Goal: Task Accomplishment & Management: Manage account settings

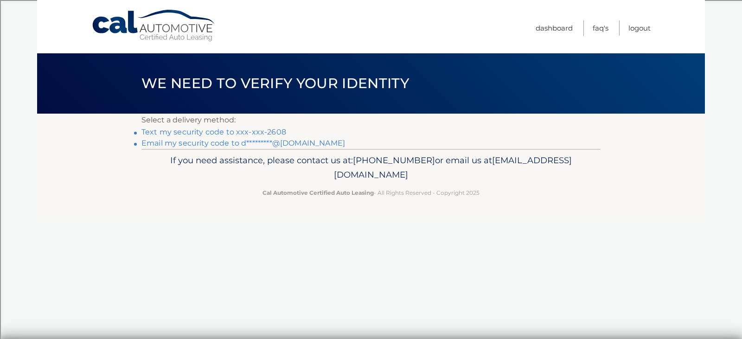
click at [245, 129] on link "Text my security code to xxx-xxx-2608" at bounding box center [214, 132] width 145 height 9
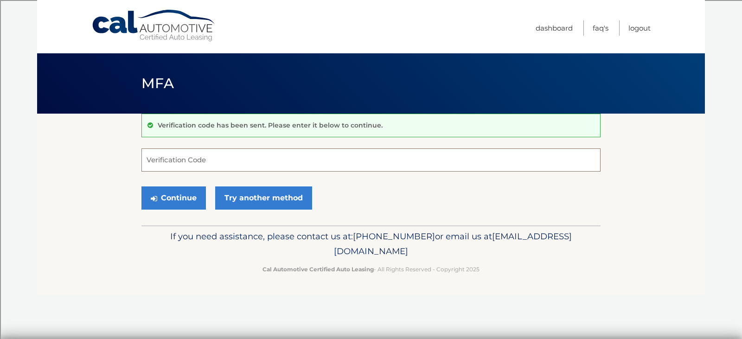
click at [257, 162] on input "Verification Code" at bounding box center [371, 159] width 459 height 23
type input "350722"
click at [177, 199] on button "Continue" at bounding box center [174, 198] width 64 height 23
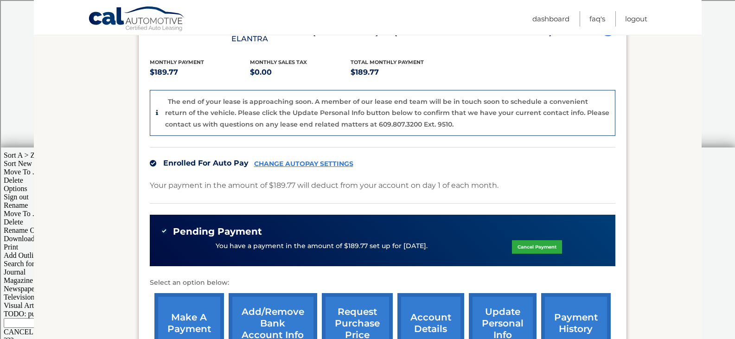
scroll to position [278, 0]
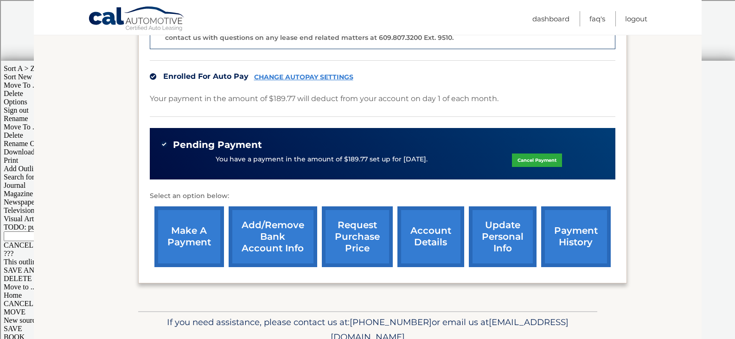
click at [543, 154] on link "Cancel Payment" at bounding box center [537, 160] width 50 height 13
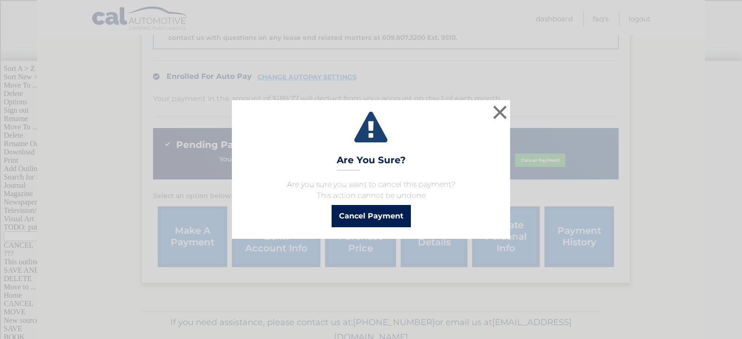
click at [358, 217] on button "Cancel Payment" at bounding box center [371, 216] width 79 height 22
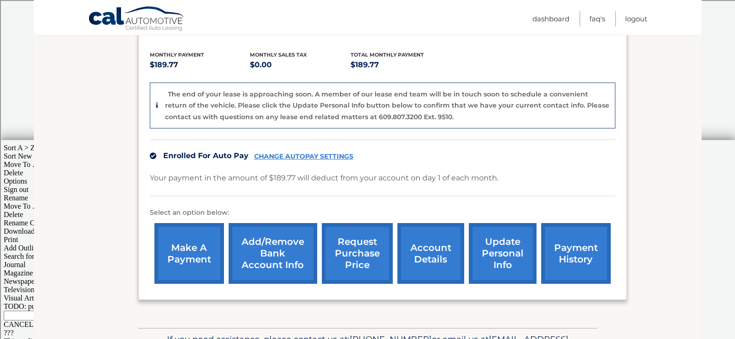
scroll to position [153, 0]
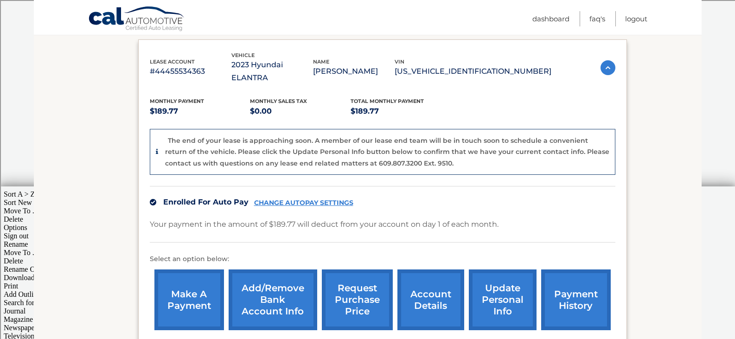
click at [561, 218] on div "Your payment in the amount of $189.77 will deduct from your account on day 1 of…" at bounding box center [383, 230] width 466 height 25
click at [312, 199] on link "CHANGE AUTOPAY SETTINGS" at bounding box center [303, 203] width 99 height 8
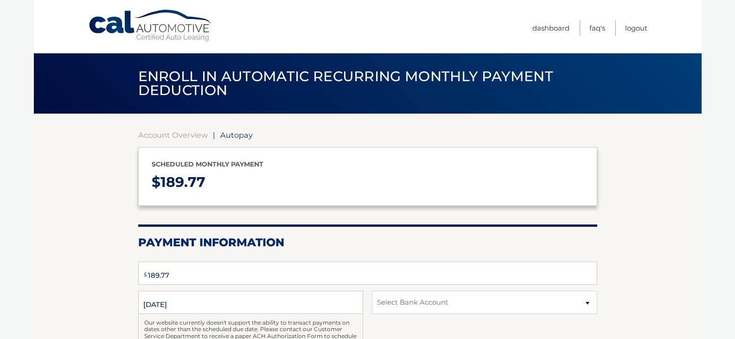
select select "MTg2NWRmNmItZTdmMS00MDFmLTkxZDgtN2Y0OGVmMDI4YTNh"
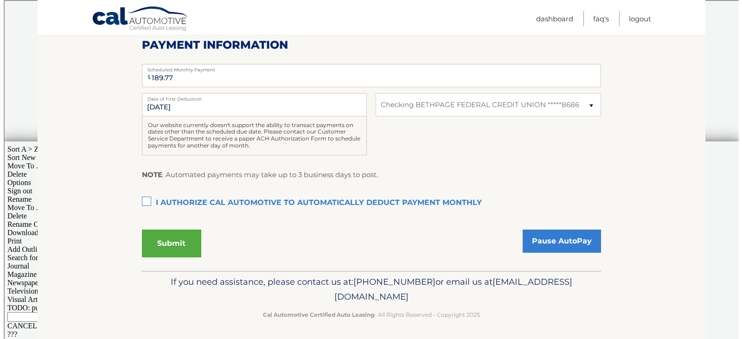
scroll to position [200, 0]
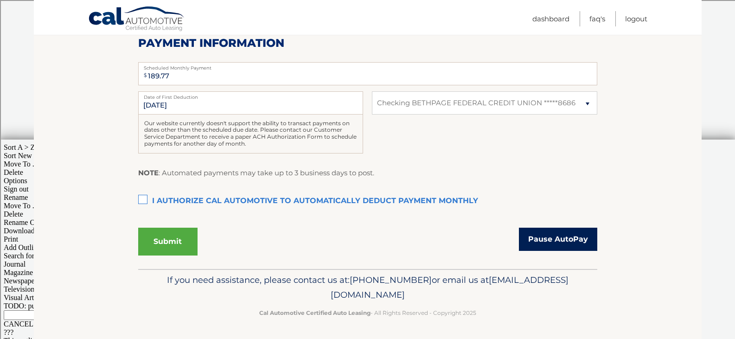
click at [552, 245] on link "Pause AutoPay" at bounding box center [558, 239] width 78 height 23
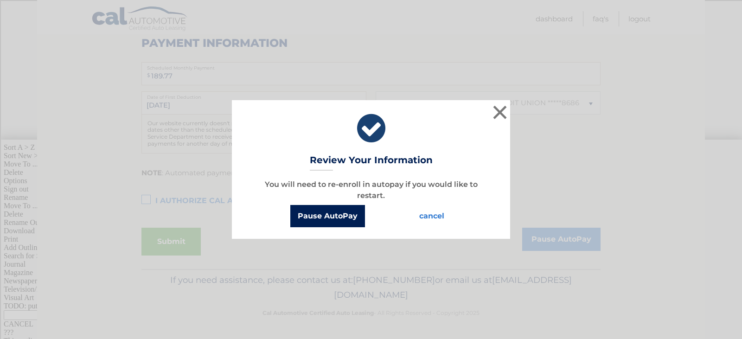
click at [345, 220] on button "Pause AutoPay" at bounding box center [327, 216] width 75 height 22
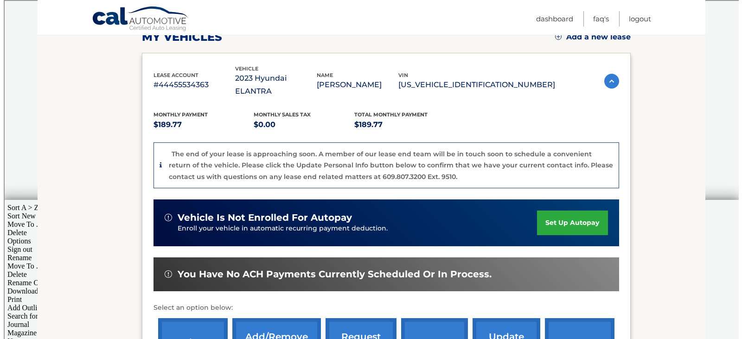
scroll to position [232, 0]
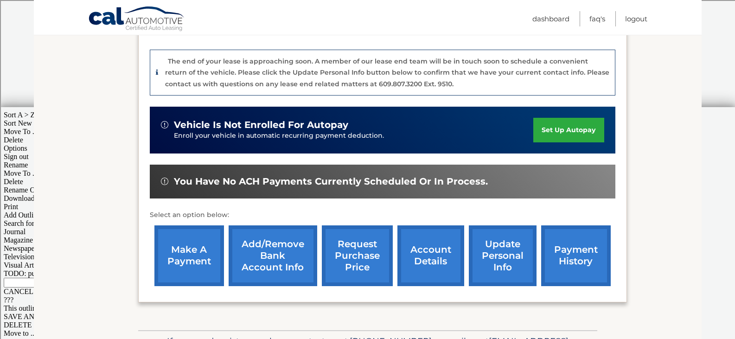
click at [370, 255] on link "request purchase price" at bounding box center [357, 255] width 71 height 61
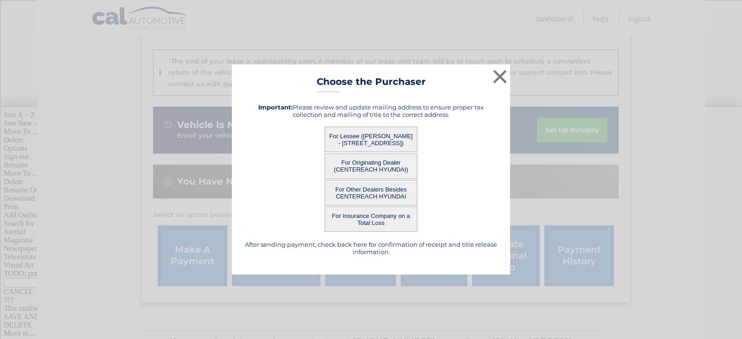
click at [377, 193] on button "For Other Dealers Besides CENTEREACH HYUNDAI" at bounding box center [371, 193] width 93 height 26
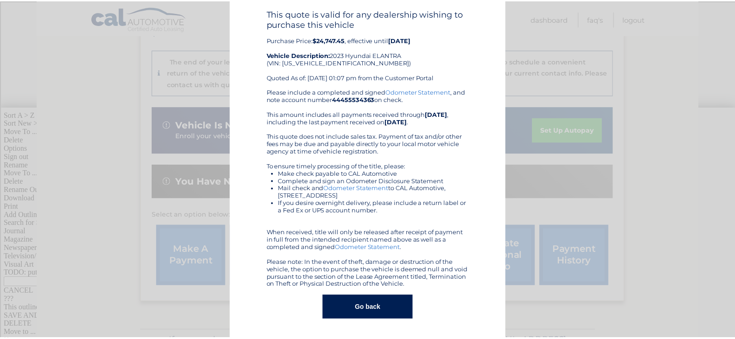
scroll to position [0, 0]
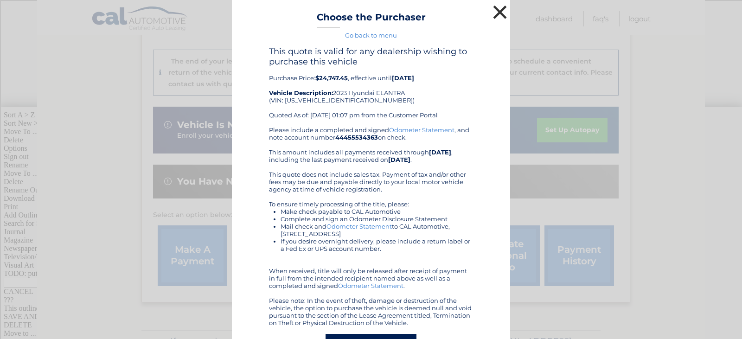
click at [497, 10] on button "×" at bounding box center [500, 12] width 19 height 19
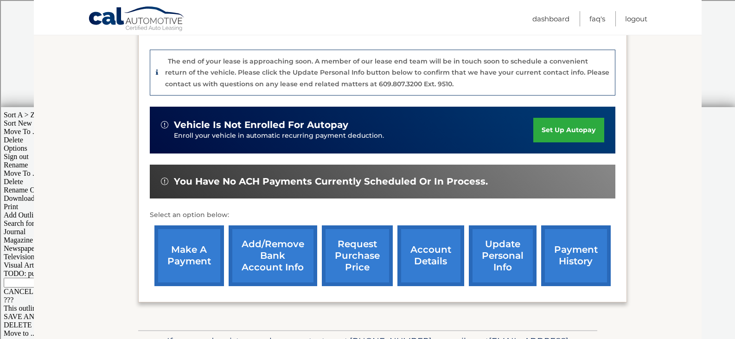
click at [208, 255] on link "make a payment" at bounding box center [190, 255] width 70 height 61
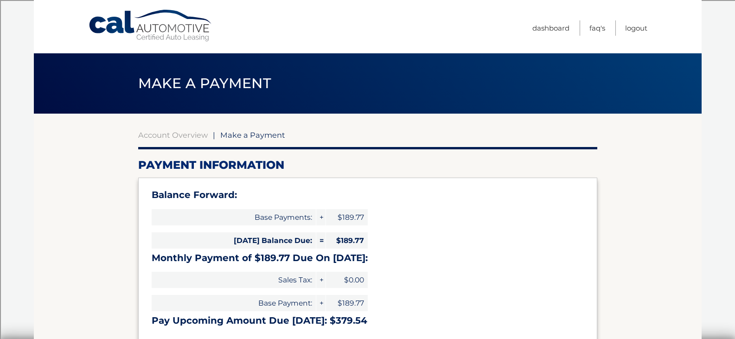
select select "MTg2NWRmNmItZTdmMS00MDFmLTkxZDgtN2Y0OGVmMDI4YTNh"
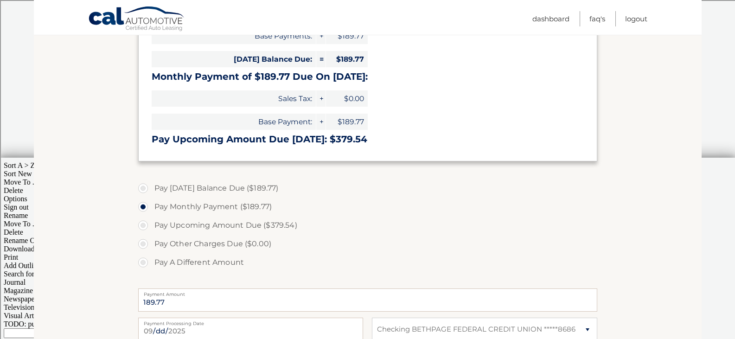
scroll to position [186, 0]
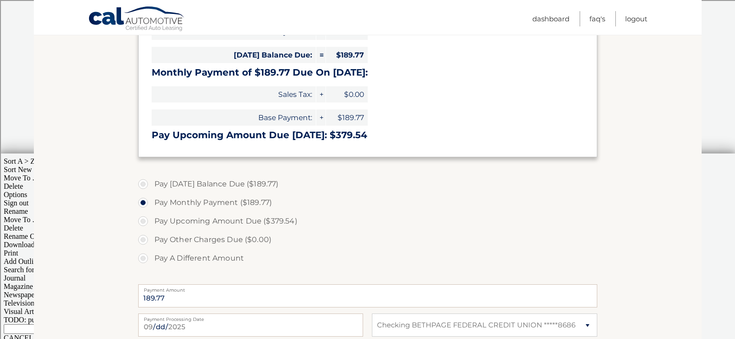
click at [144, 221] on label "Pay Upcoming Amount Due ($379.54)" at bounding box center [367, 221] width 459 height 19
click at [144, 221] on input "Pay Upcoming Amount Due ($379.54)" at bounding box center [146, 219] width 9 height 15
radio input "true"
type input "379.54"
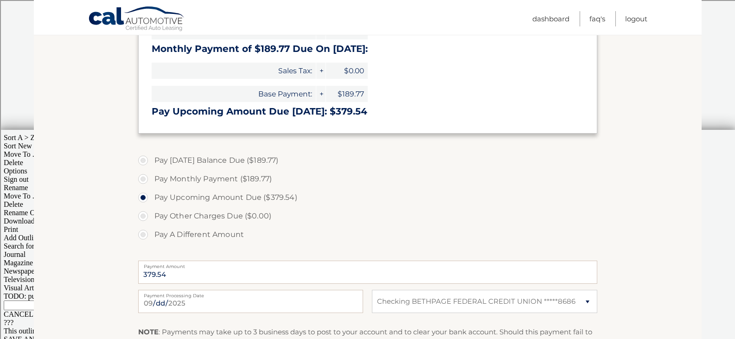
scroll to position [232, 0]
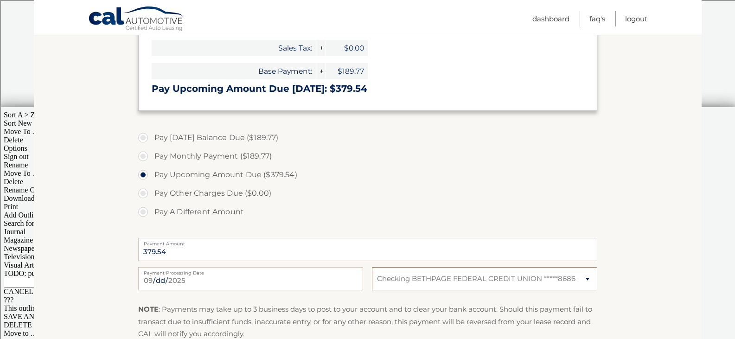
click at [437, 269] on select "Select Bank Account Checking BETHPAGE FEDERAL CREDIT UNION *****8686" at bounding box center [484, 278] width 225 height 23
click at [441, 172] on label "Pay Upcoming Amount Due ($379.54)" at bounding box center [367, 175] width 459 height 19
click at [151, 172] on input "Pay Upcoming Amount Due ($379.54)" at bounding box center [146, 173] width 9 height 15
click at [157, 130] on label "Pay Today's Balance Due ($189.77)" at bounding box center [367, 138] width 459 height 19
click at [151, 130] on input "Pay Today's Balance Due ($189.77)" at bounding box center [146, 136] width 9 height 15
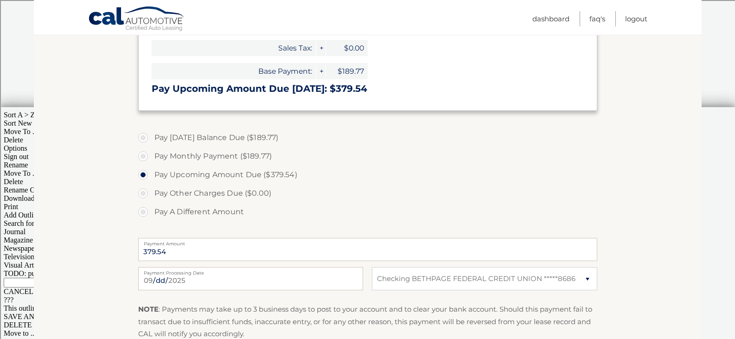
radio input "true"
type input "189.77"
click at [156, 186] on label "Pay Other Charges Due ($0.00)" at bounding box center [367, 193] width 459 height 19
click at [156, 168] on label "Pay Upcoming Amount Due ($379.54)" at bounding box center [367, 175] width 459 height 19
click at [151, 168] on input "Pay Upcoming Amount Due ($379.54)" at bounding box center [146, 173] width 9 height 15
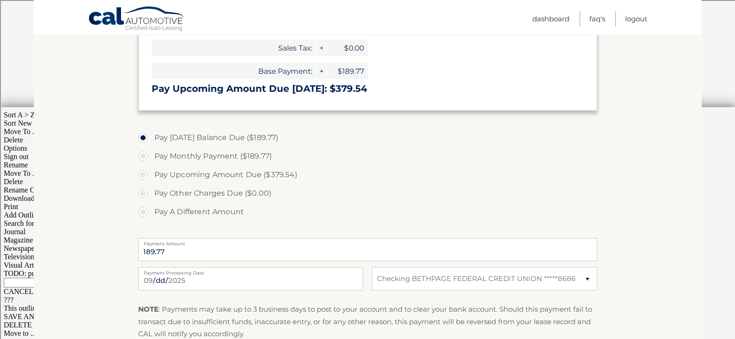
radio input "true"
type input "379.54"
click at [143, 173] on label "Pay Upcoming Amount Due ($379.54)" at bounding box center [367, 175] width 459 height 19
click at [143, 173] on input "Pay Upcoming Amount Due ($379.54)" at bounding box center [146, 173] width 9 height 15
click at [147, 159] on label "Pay Monthly Payment ($189.77)" at bounding box center [367, 156] width 459 height 19
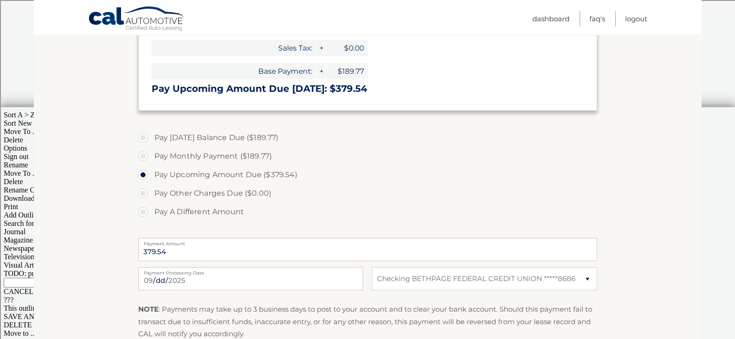
click at [147, 159] on input "Pay Monthly Payment ($189.77)" at bounding box center [146, 154] width 9 height 15
radio input "true"
type input "189.77"
click at [147, 173] on label "Pay Upcoming Amount Due ($379.54)" at bounding box center [367, 175] width 459 height 19
click at [147, 173] on input "Pay Upcoming Amount Due ($379.54)" at bounding box center [146, 173] width 9 height 15
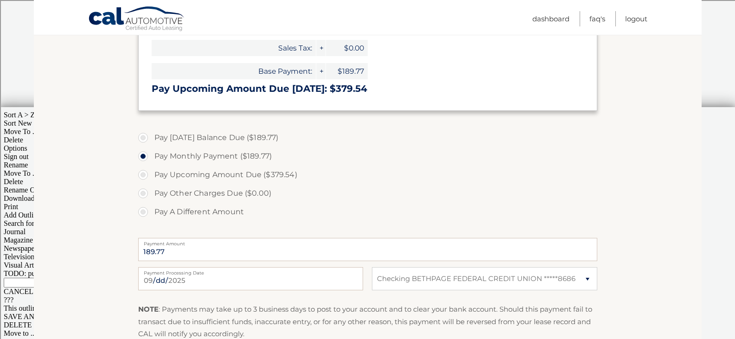
radio input "true"
type input "379.54"
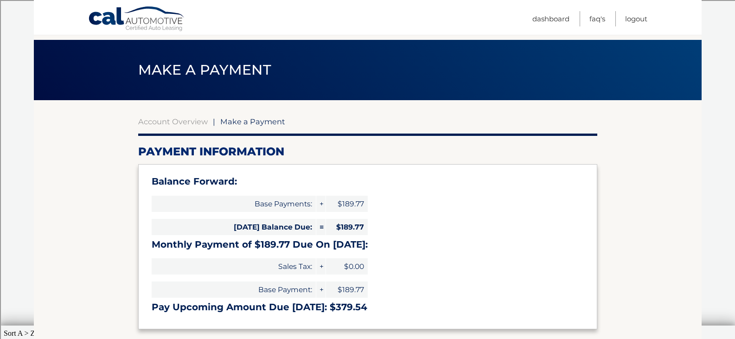
scroll to position [0, 0]
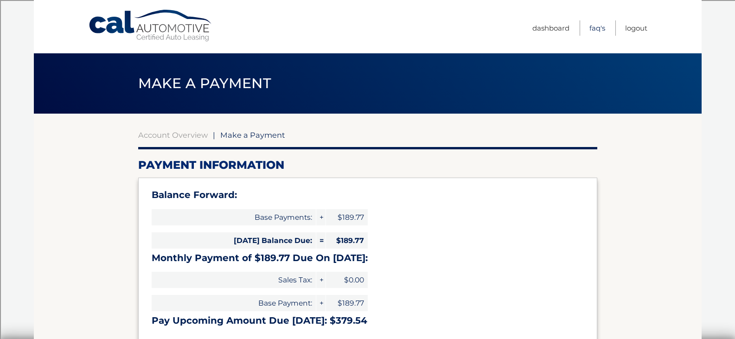
click at [597, 30] on link "FAQ's" at bounding box center [598, 27] width 16 height 15
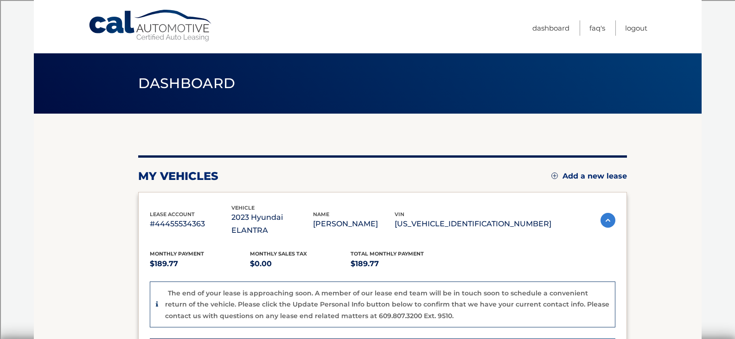
click at [492, 218] on p "[US_VEHICLE_IDENTIFICATION_NUMBER]" at bounding box center [473, 224] width 157 height 13
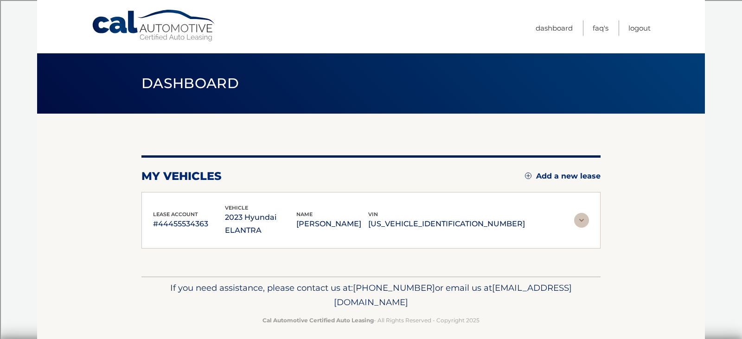
click at [606, 201] on section "my vehicles Add a new lease lease account #44455534363 vehicle 2023 Hyundai ELA…" at bounding box center [371, 195] width 668 height 163
click at [584, 213] on img at bounding box center [581, 220] width 15 height 15
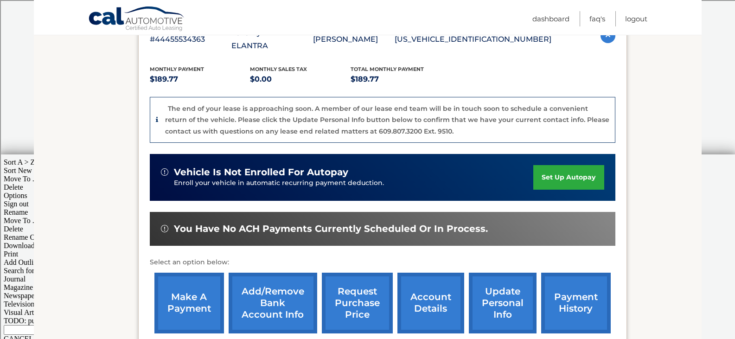
scroll to position [186, 0]
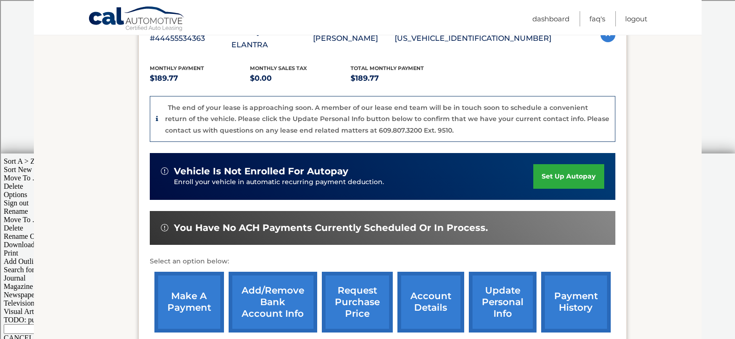
click at [431, 290] on link "account details" at bounding box center [431, 302] width 67 height 61
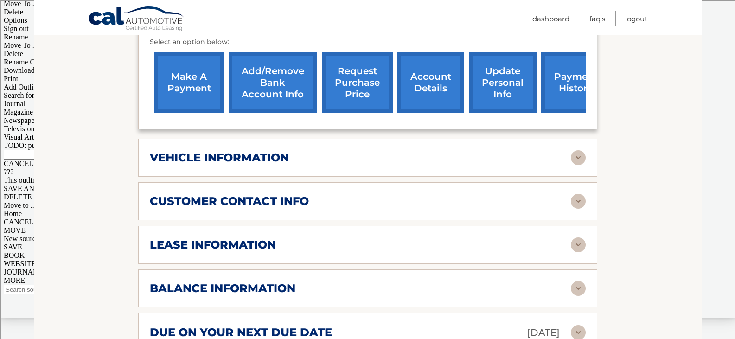
scroll to position [418, 0]
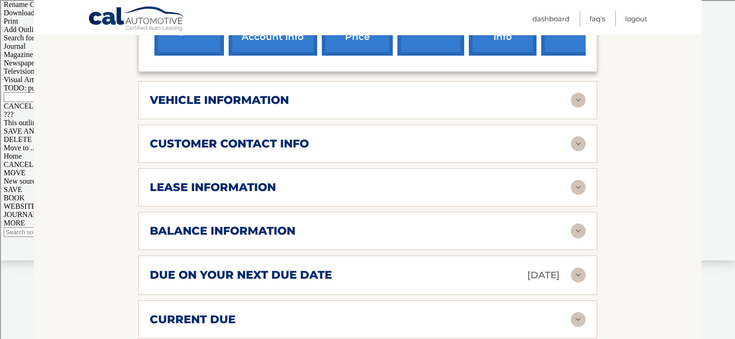
click at [587, 87] on div "vehicle information vehicle Year 2023 vehicle make Hyundai vehicle model ELANTR…" at bounding box center [367, 100] width 459 height 38
click at [585, 93] on img at bounding box center [578, 100] width 15 height 15
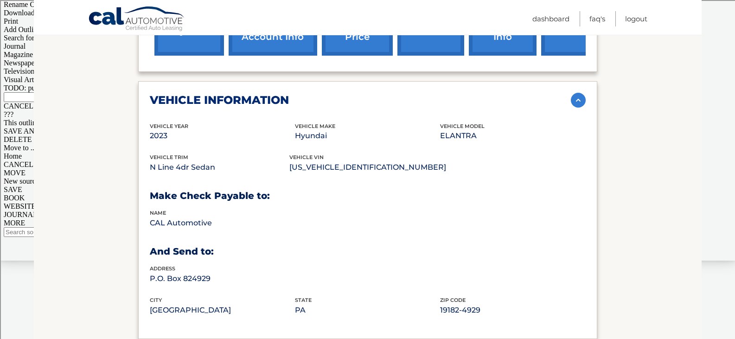
click at [582, 93] on img at bounding box center [578, 100] width 15 height 15
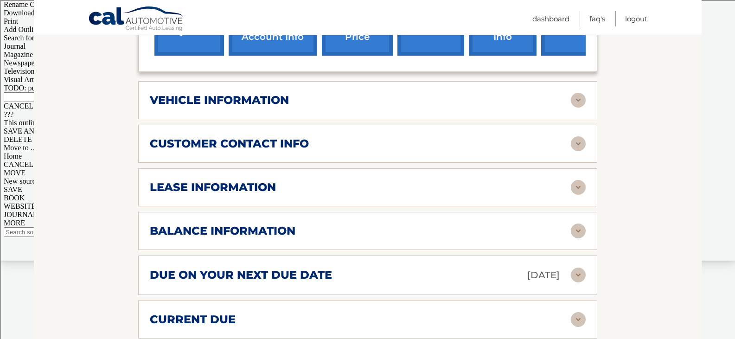
click at [582, 93] on img at bounding box center [578, 100] width 15 height 15
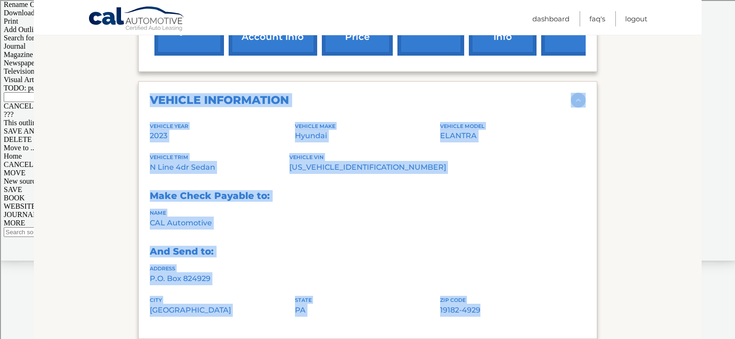
drag, startPoint x: 149, startPoint y: 77, endPoint x: 491, endPoint y: 303, distance: 410.2
click at [491, 303] on div "vehicle information vehicle Year 2023 vehicle make Hyundai vehicle model ELANTR…" at bounding box center [367, 210] width 459 height 258
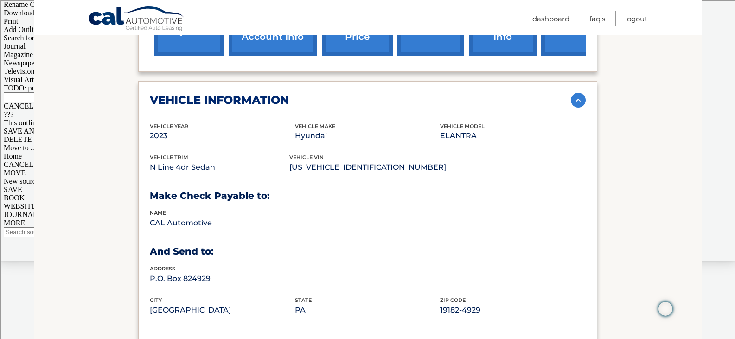
click at [644, 126] on section "Account Details | #44455534363 Back to Dashboard Manage Your Lease lease accoun…" at bounding box center [368, 229] width 668 height 1066
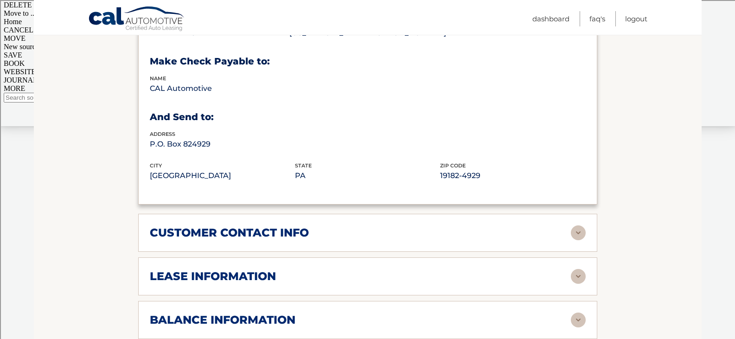
scroll to position [557, 0]
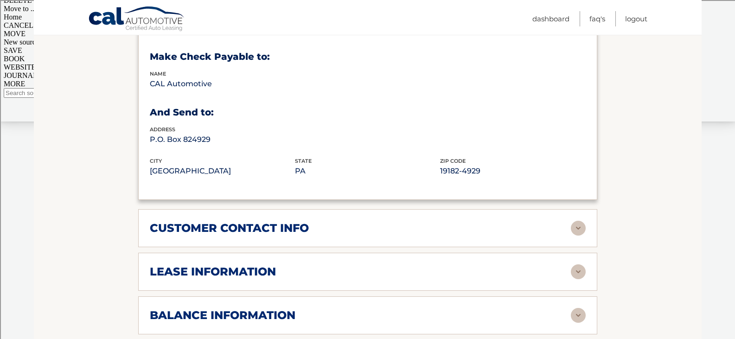
click at [476, 277] on div "lease information Contract Start Date Sep 30, 2022 Term 39 Maturity Date Dec 30…" at bounding box center [367, 272] width 459 height 38
click at [579, 264] on img at bounding box center [578, 271] width 15 height 15
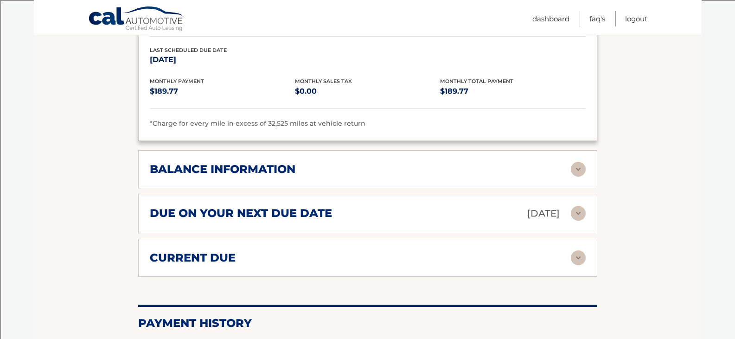
scroll to position [882, 0]
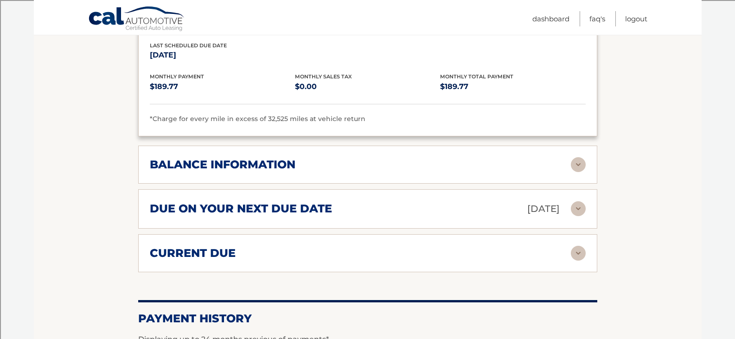
click at [583, 157] on img at bounding box center [578, 164] width 15 height 15
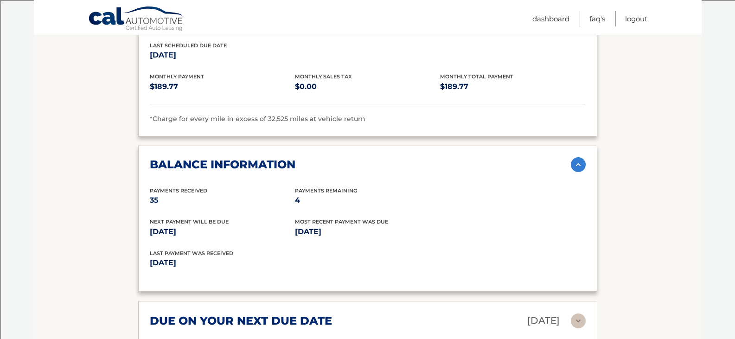
click at [580, 314] on img at bounding box center [578, 321] width 15 height 15
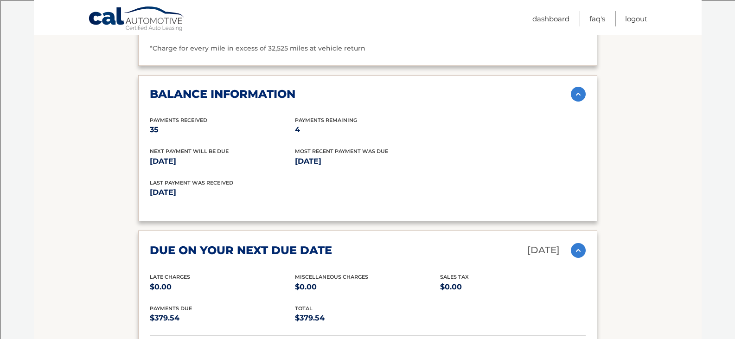
scroll to position [1021, 0]
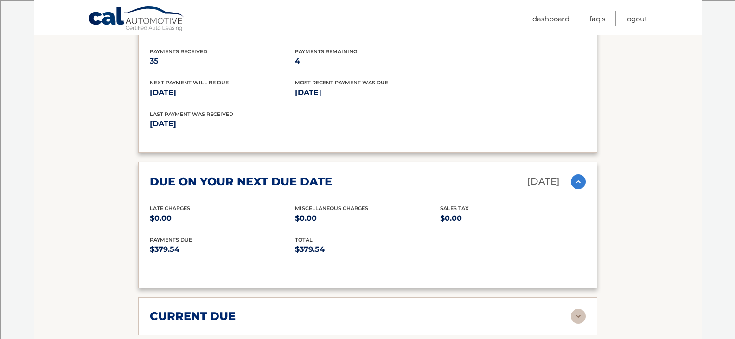
click at [578, 174] on img at bounding box center [578, 181] width 15 height 15
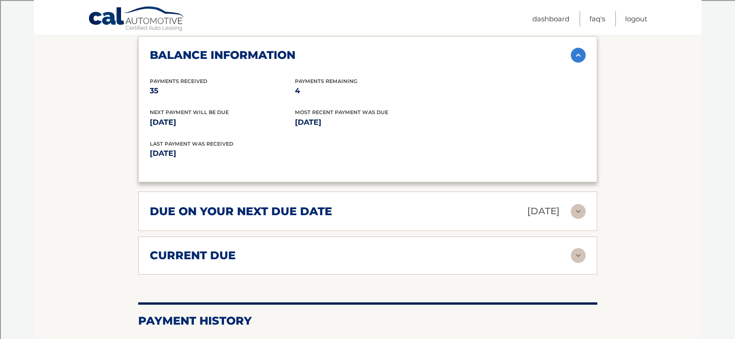
scroll to position [1067, 0]
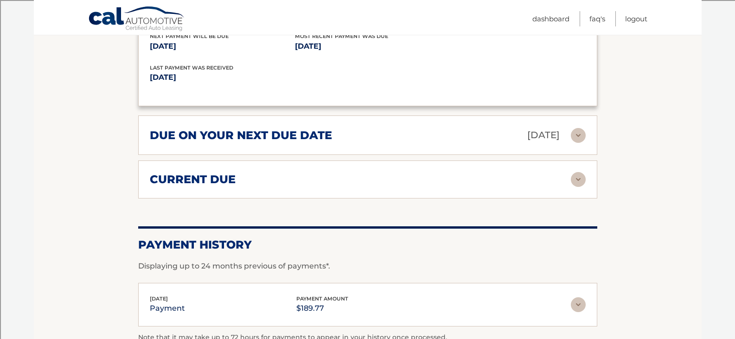
click at [582, 172] on img at bounding box center [578, 179] width 15 height 15
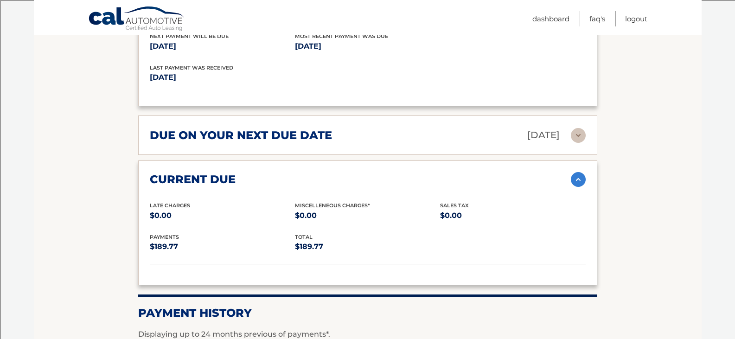
click at [582, 172] on img at bounding box center [578, 179] width 15 height 15
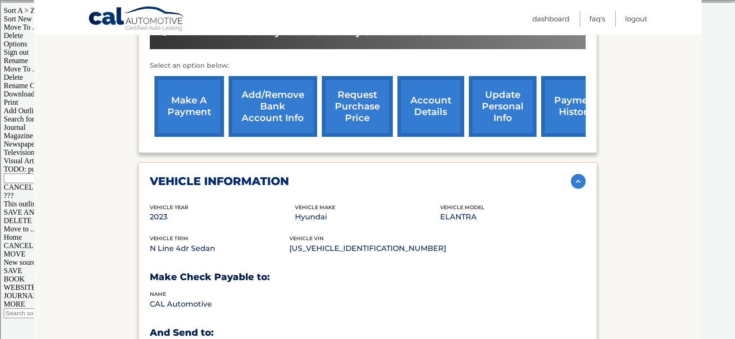
scroll to position [186, 0]
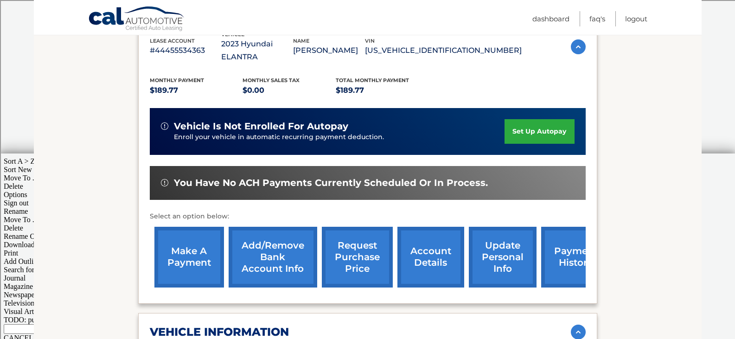
click at [167, 243] on link "make a payment" at bounding box center [190, 257] width 70 height 61
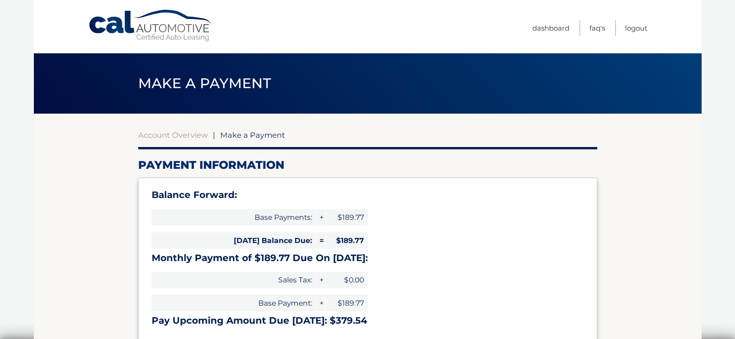
select select "MTg2NWRmNmItZTdmMS00MDFmLTkxZDgtN2Y0OGVmMDI4YTNh"
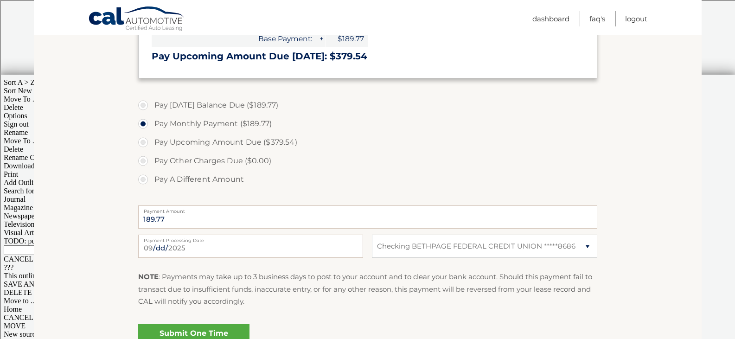
scroll to position [325, 0]
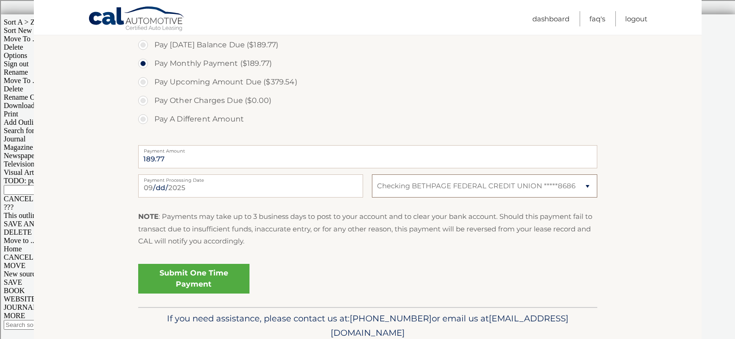
click at [533, 189] on select "Select Bank Account Checking BETHPAGE FEDERAL CREDIT UNION *****8686" at bounding box center [484, 185] width 225 height 23
click at [372, 174] on select "Select Bank Account Checking BETHPAGE FEDERAL CREDIT UNION *****8686" at bounding box center [484, 185] width 225 height 23
click at [520, 282] on div "Submit One Time Payment" at bounding box center [367, 276] width 459 height 33
drag, startPoint x: 482, startPoint y: 180, endPoint x: 478, endPoint y: 186, distance: 6.9
click at [482, 180] on select "Select Bank Account Checking BETHPAGE FEDERAL CREDIT UNION *****8686" at bounding box center [484, 185] width 225 height 23
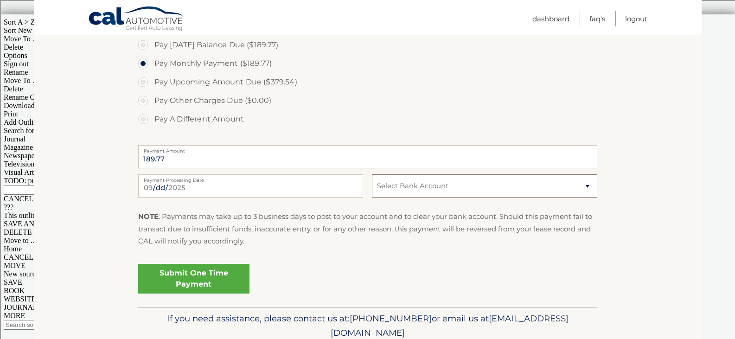
select select "MTg2NWRmNmItZTdmMS00MDFmLTkxZDgtN2Y0OGVmMDI4YTNh"
click at [372, 174] on select "Select Bank Account Checking BETHPAGE FEDERAL CREDIT UNION *****8686" at bounding box center [484, 185] width 225 height 23
click at [466, 264] on div "Submit One Time Payment" at bounding box center [367, 276] width 459 height 33
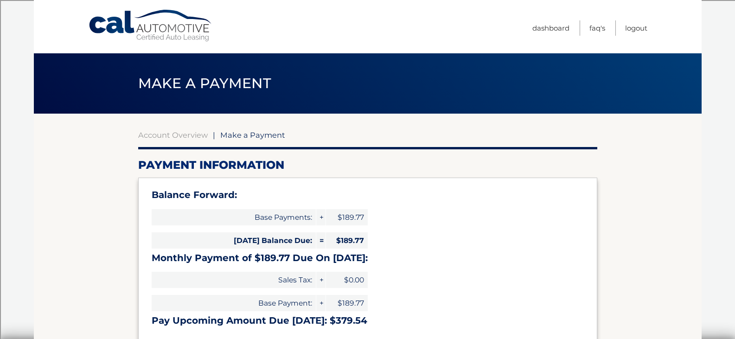
scroll to position [46, 0]
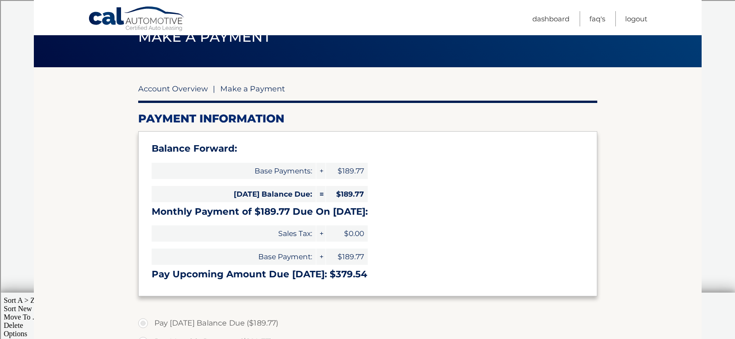
click at [178, 91] on link "Account Overview" at bounding box center [173, 88] width 70 height 9
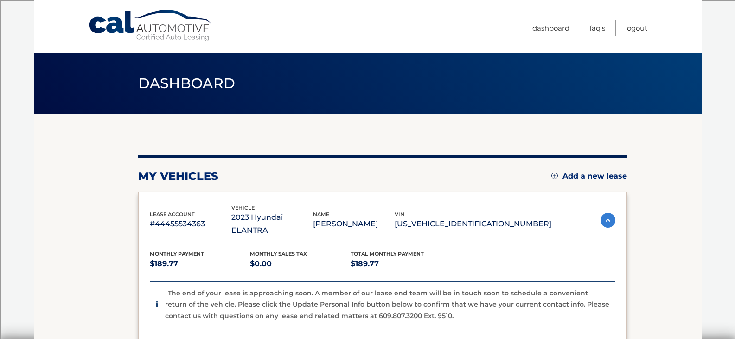
scroll to position [232, 0]
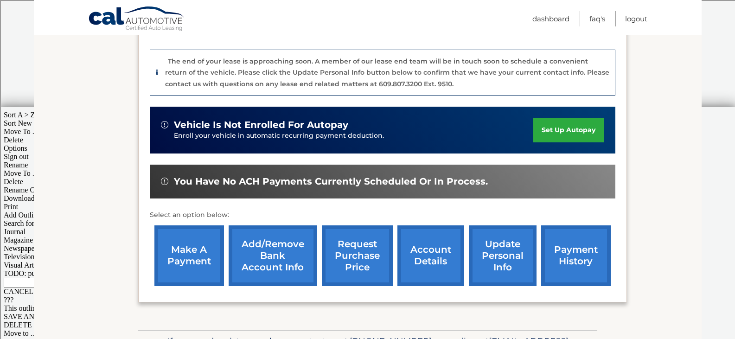
click at [430, 244] on link "account details" at bounding box center [431, 255] width 67 height 61
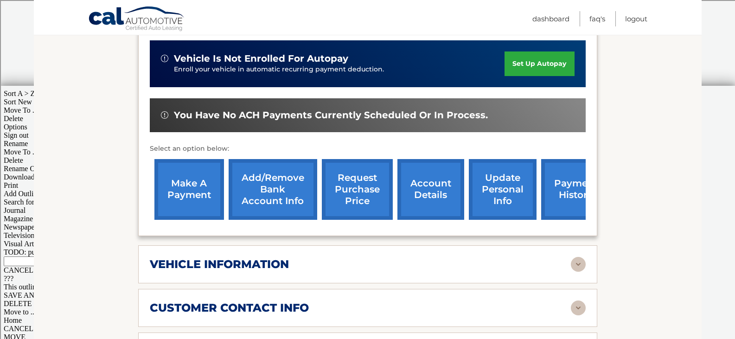
scroll to position [371, 0]
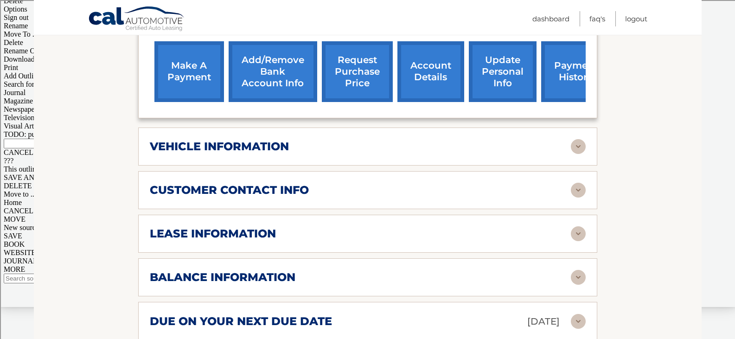
click at [360, 140] on div "vehicle information" at bounding box center [360, 147] width 421 height 14
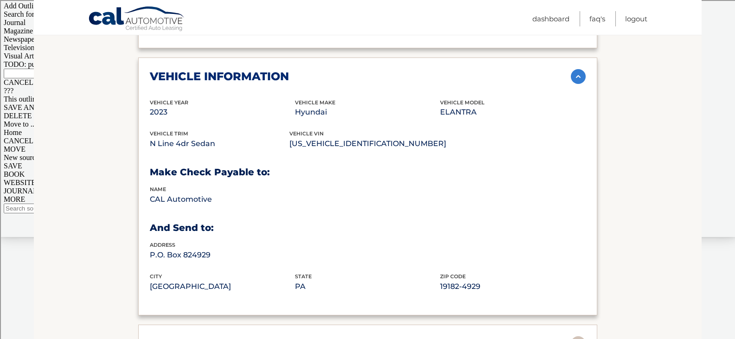
scroll to position [325, 0]
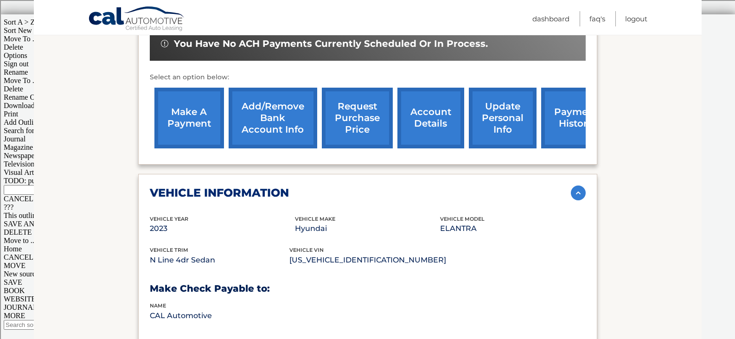
click at [570, 186] on div "vehicle information" at bounding box center [360, 193] width 421 height 14
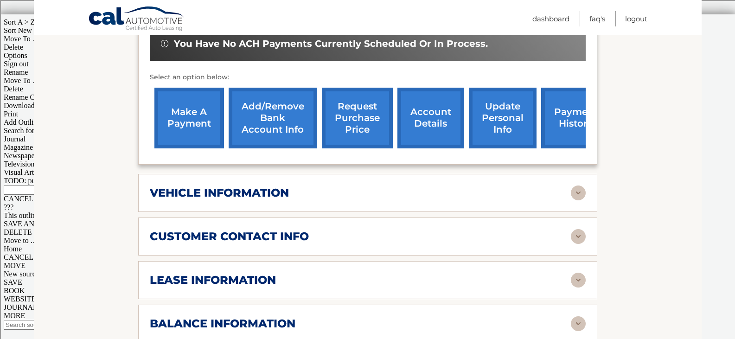
click at [303, 233] on div "customer contact info full name GENEVIEVE DILLER street address 204 PACIFIC ST …" at bounding box center [367, 237] width 459 height 38
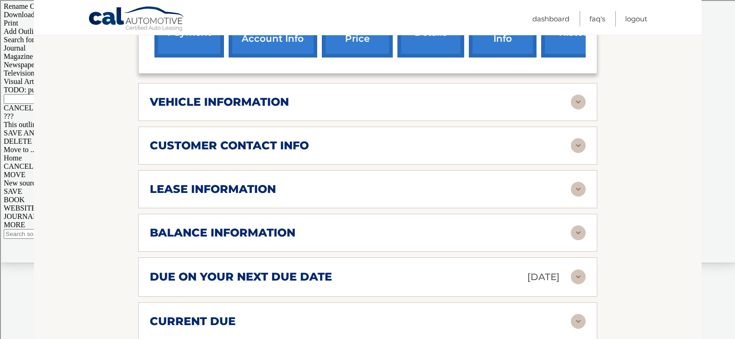
scroll to position [418, 0]
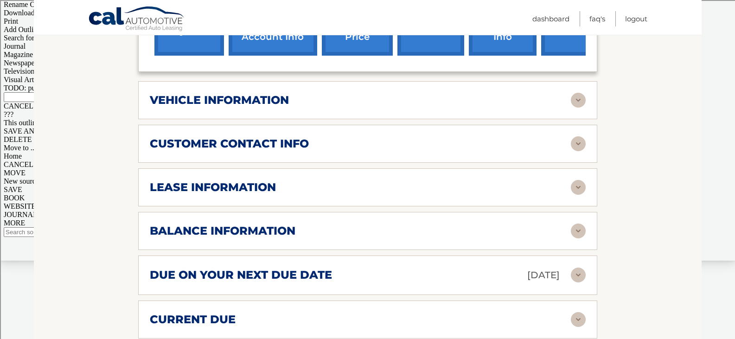
click at [571, 180] on img at bounding box center [578, 187] width 15 height 15
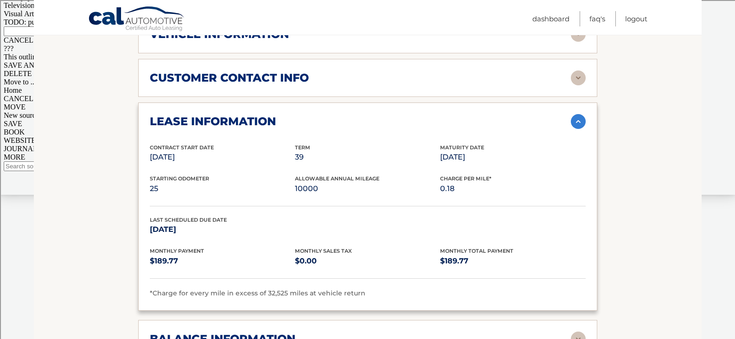
scroll to position [510, 0]
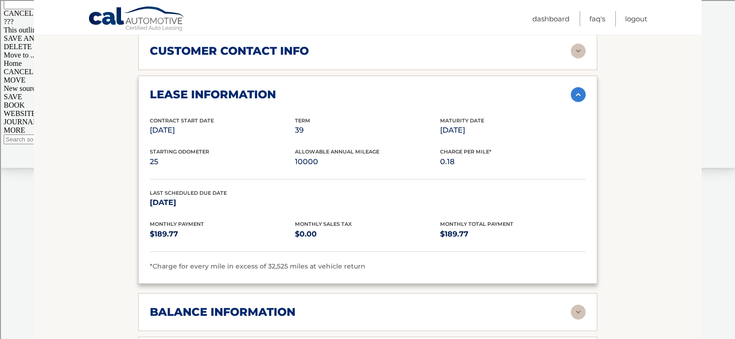
click at [575, 87] on img at bounding box center [578, 94] width 15 height 15
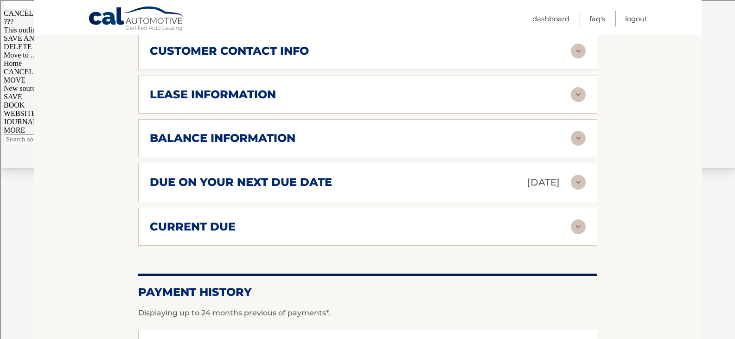
click at [575, 87] on img at bounding box center [578, 94] width 15 height 15
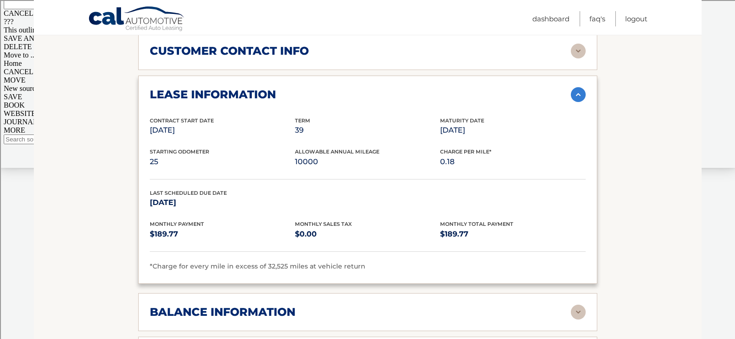
click at [575, 87] on img at bounding box center [578, 94] width 15 height 15
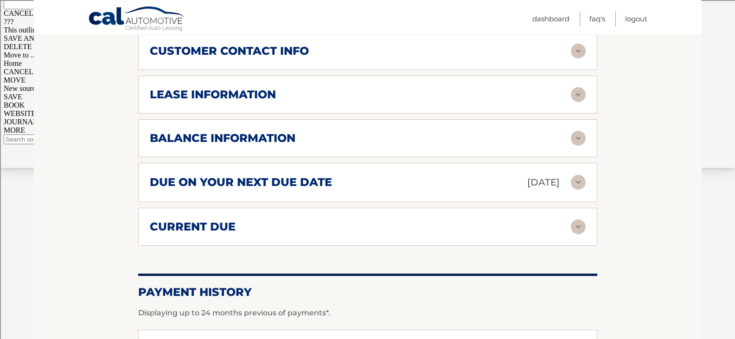
click at [585, 131] on img at bounding box center [578, 138] width 15 height 15
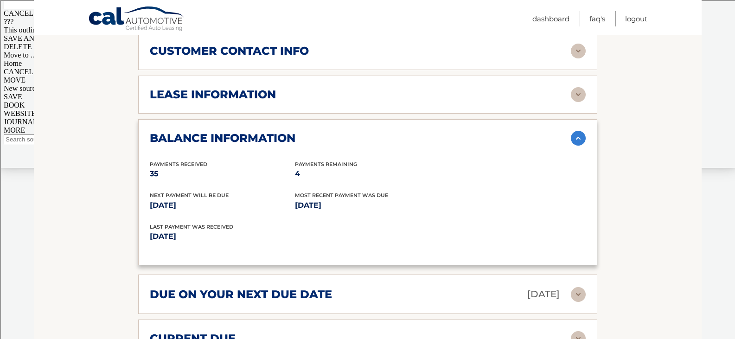
click at [585, 131] on img at bounding box center [578, 138] width 15 height 15
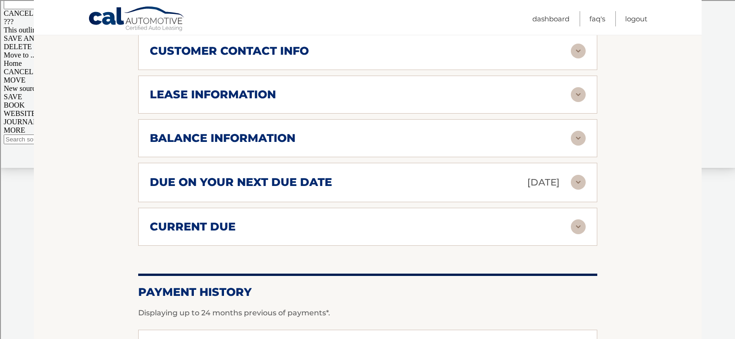
click at [571, 175] on img at bounding box center [578, 182] width 15 height 15
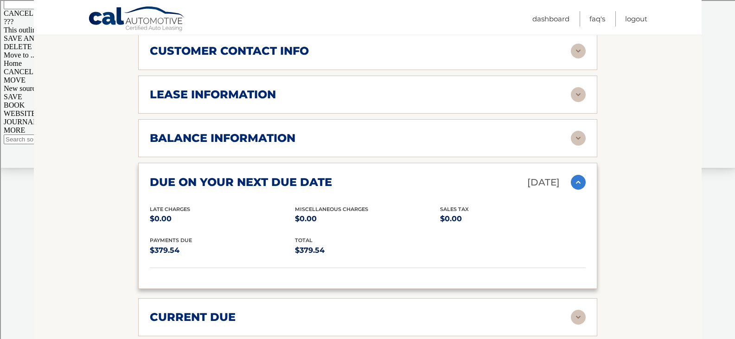
click at [571, 175] on img at bounding box center [578, 182] width 15 height 15
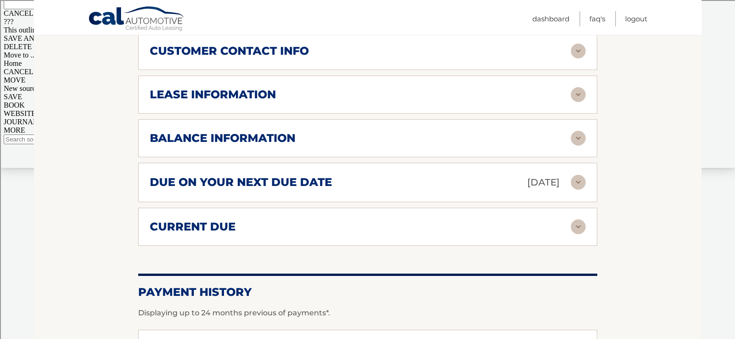
click at [580, 229] on div "current due Late Charges $0.00 Miscelleneous Charges* $0.00 Sales Tax $0.00 pay…" at bounding box center [367, 227] width 459 height 38
click at [586, 208] on div "current due Late Charges $0.00 Miscelleneous Charges* $0.00 Sales Tax $0.00 pay…" at bounding box center [367, 227] width 459 height 38
click at [585, 219] on img at bounding box center [578, 226] width 15 height 15
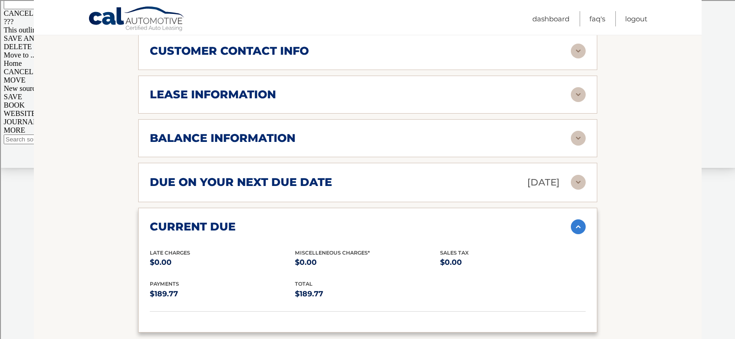
click at [585, 219] on img at bounding box center [578, 226] width 15 height 15
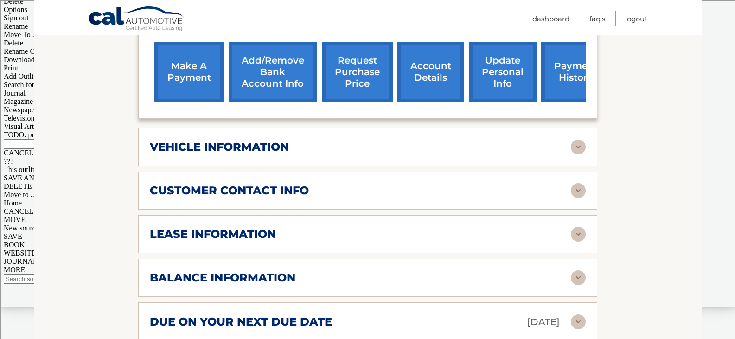
scroll to position [371, 0]
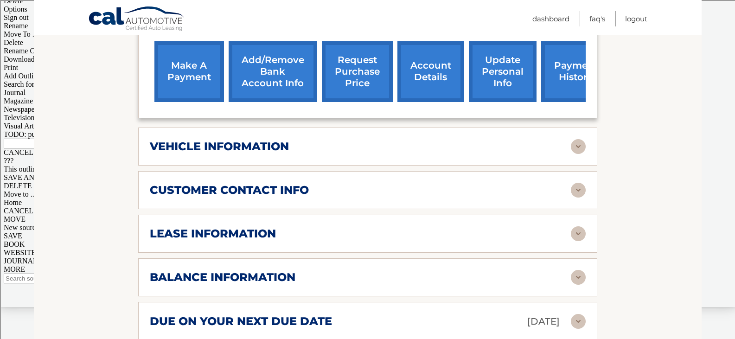
click at [468, 140] on div "vehicle information" at bounding box center [360, 147] width 421 height 14
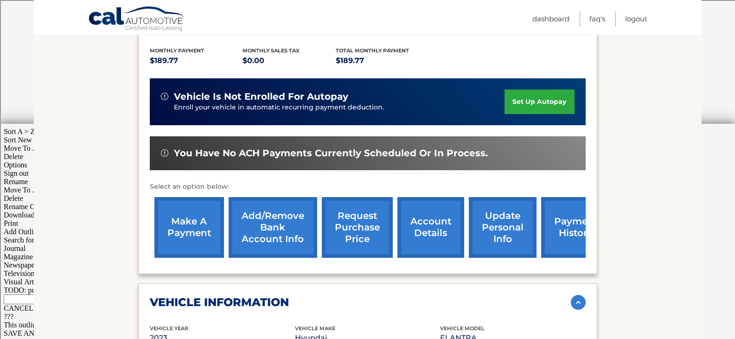
scroll to position [0, 0]
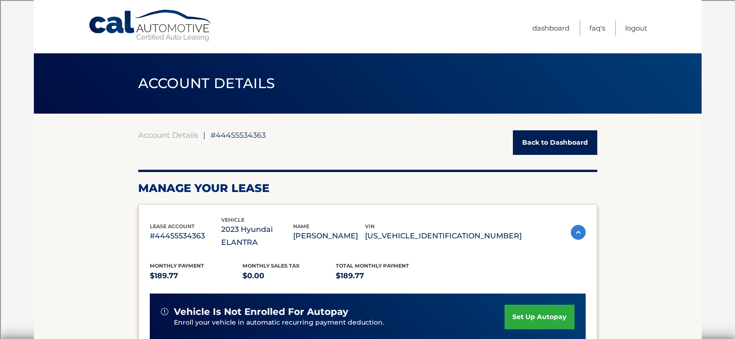
click at [541, 148] on link "Back to Dashboard" at bounding box center [555, 142] width 84 height 25
